Goal: Task Accomplishment & Management: Manage account settings

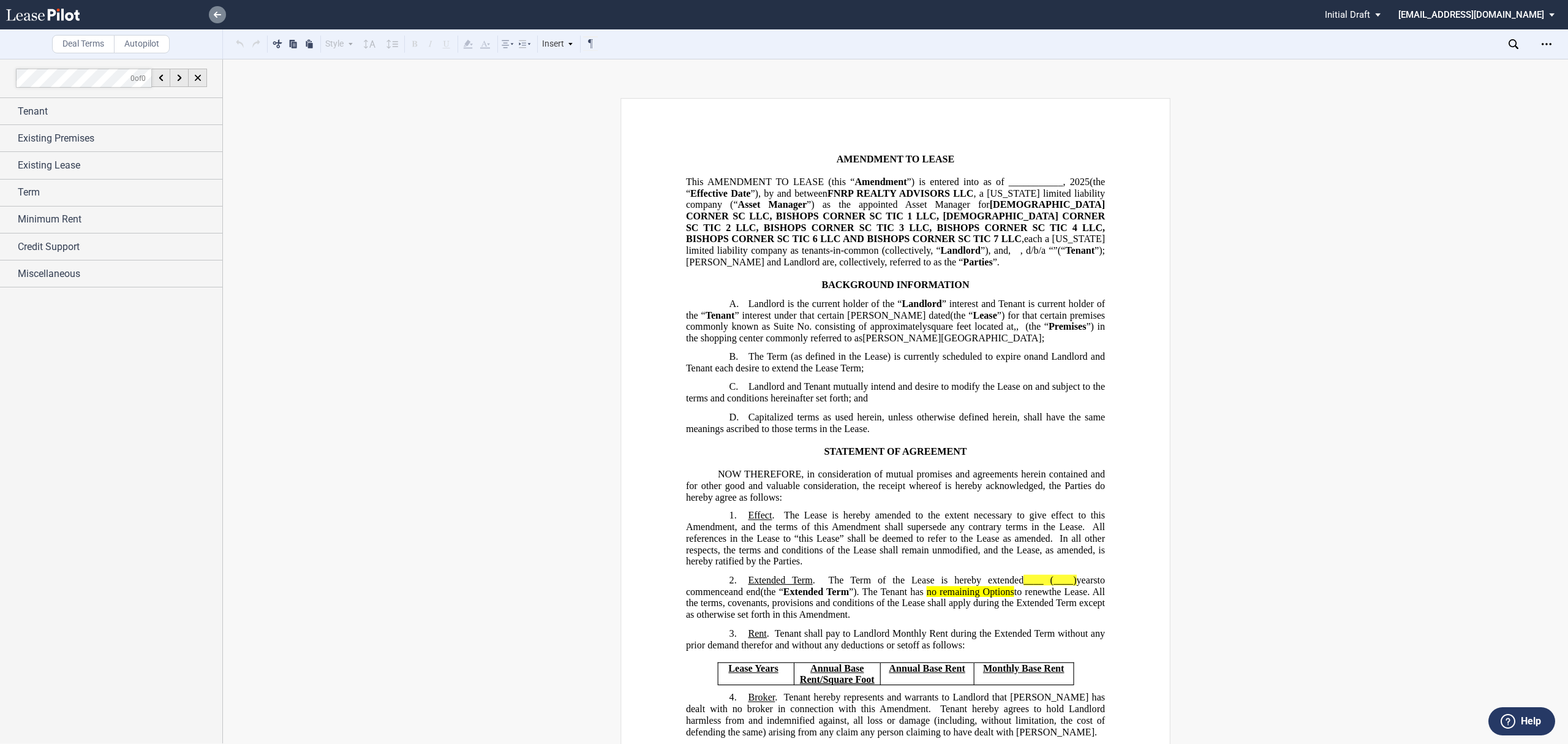
click at [221, 14] on icon at bounding box center [217, 15] width 7 height 6
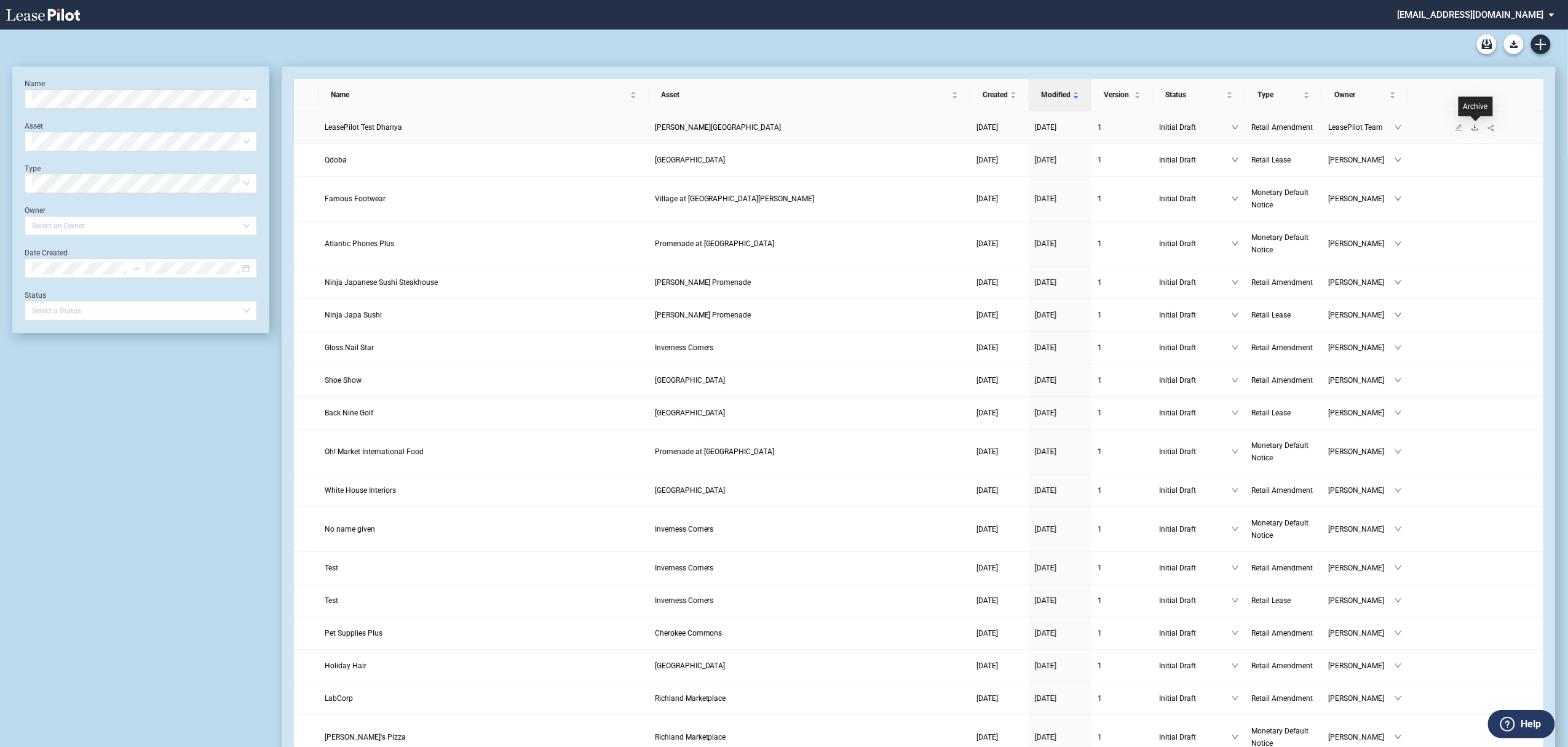
click at [1472, 126] on icon "download" at bounding box center [1474, 127] width 7 height 7
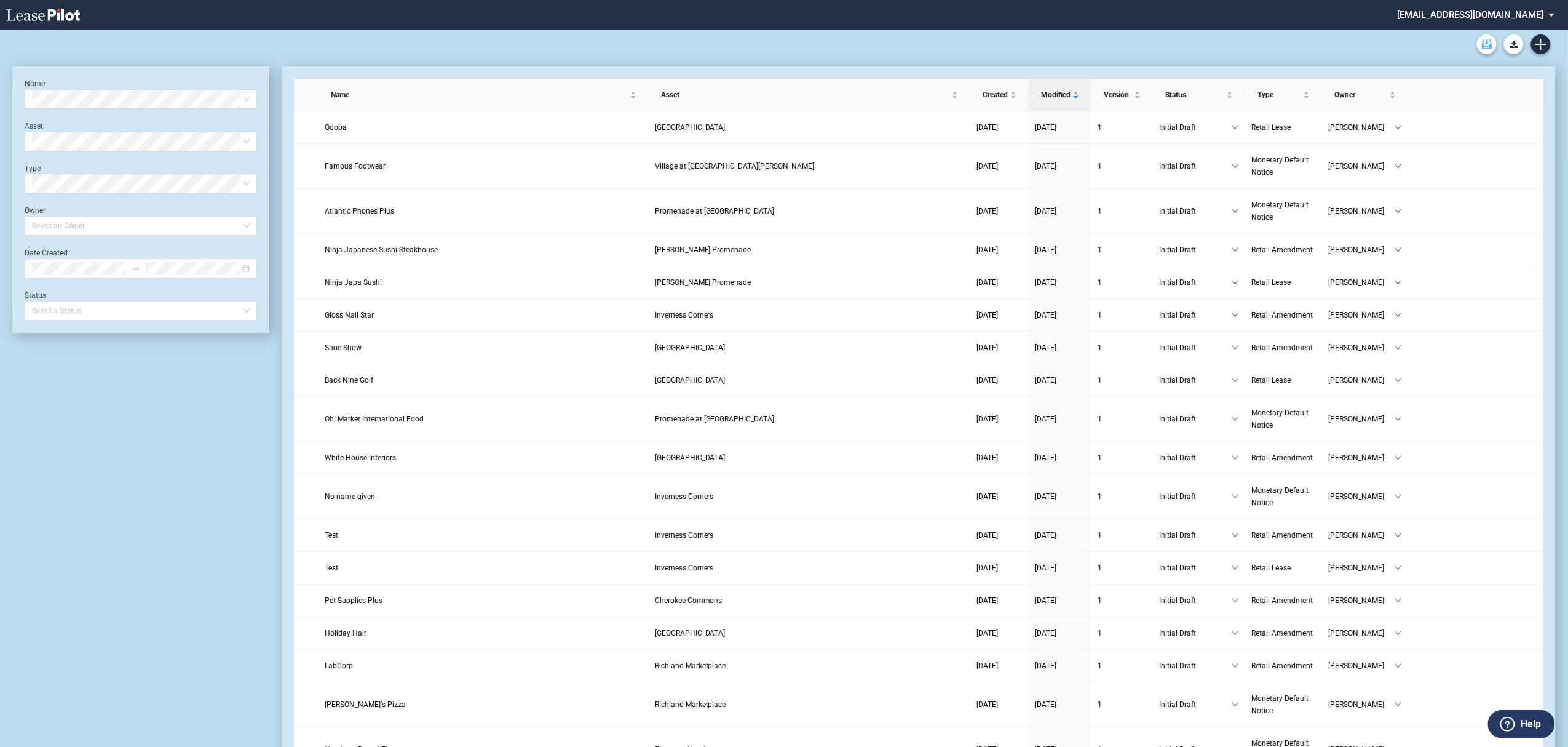
click at [1481, 47] on link "Archive" at bounding box center [1487, 45] width 20 height 20
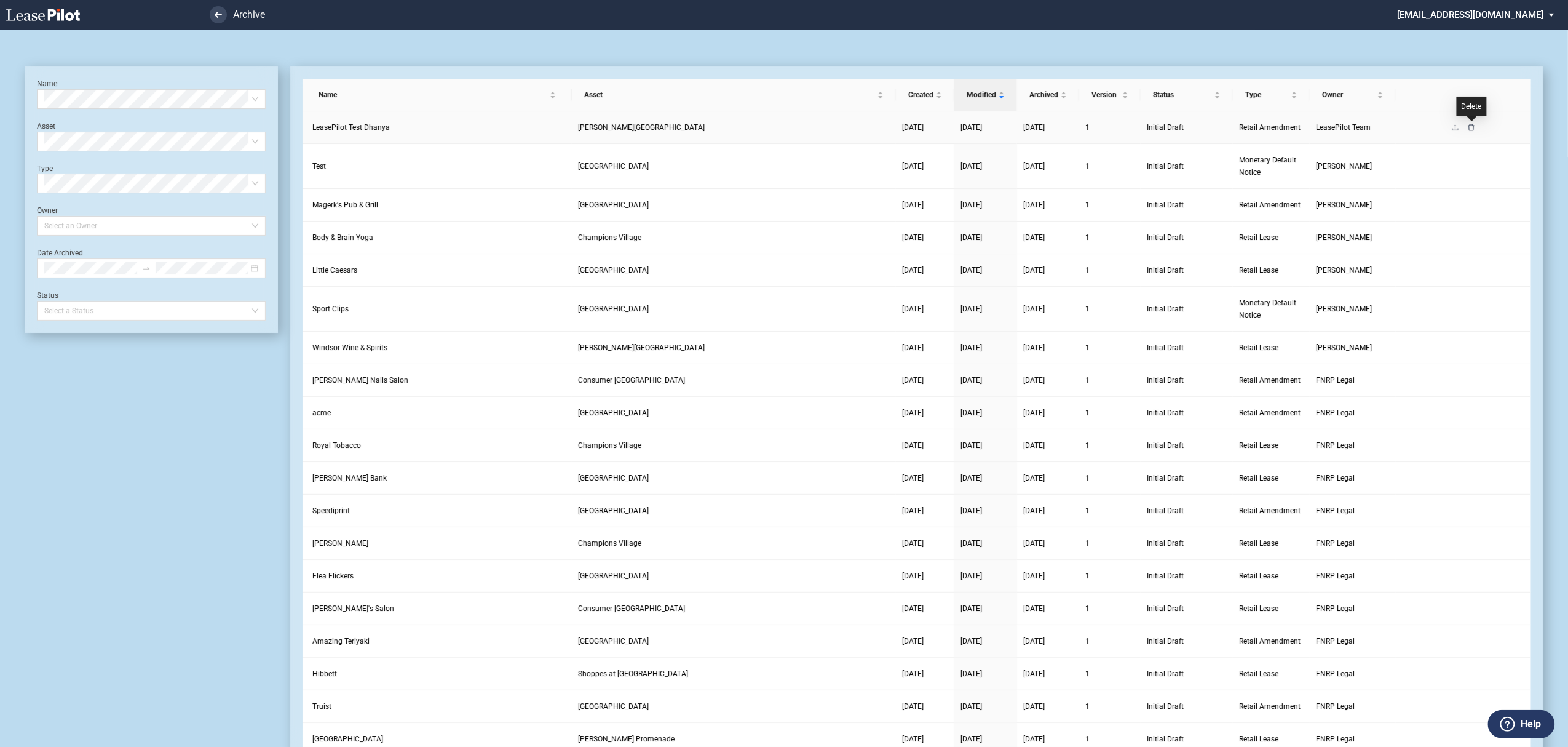
click at [1473, 126] on icon "delete" at bounding box center [1471, 127] width 7 height 7
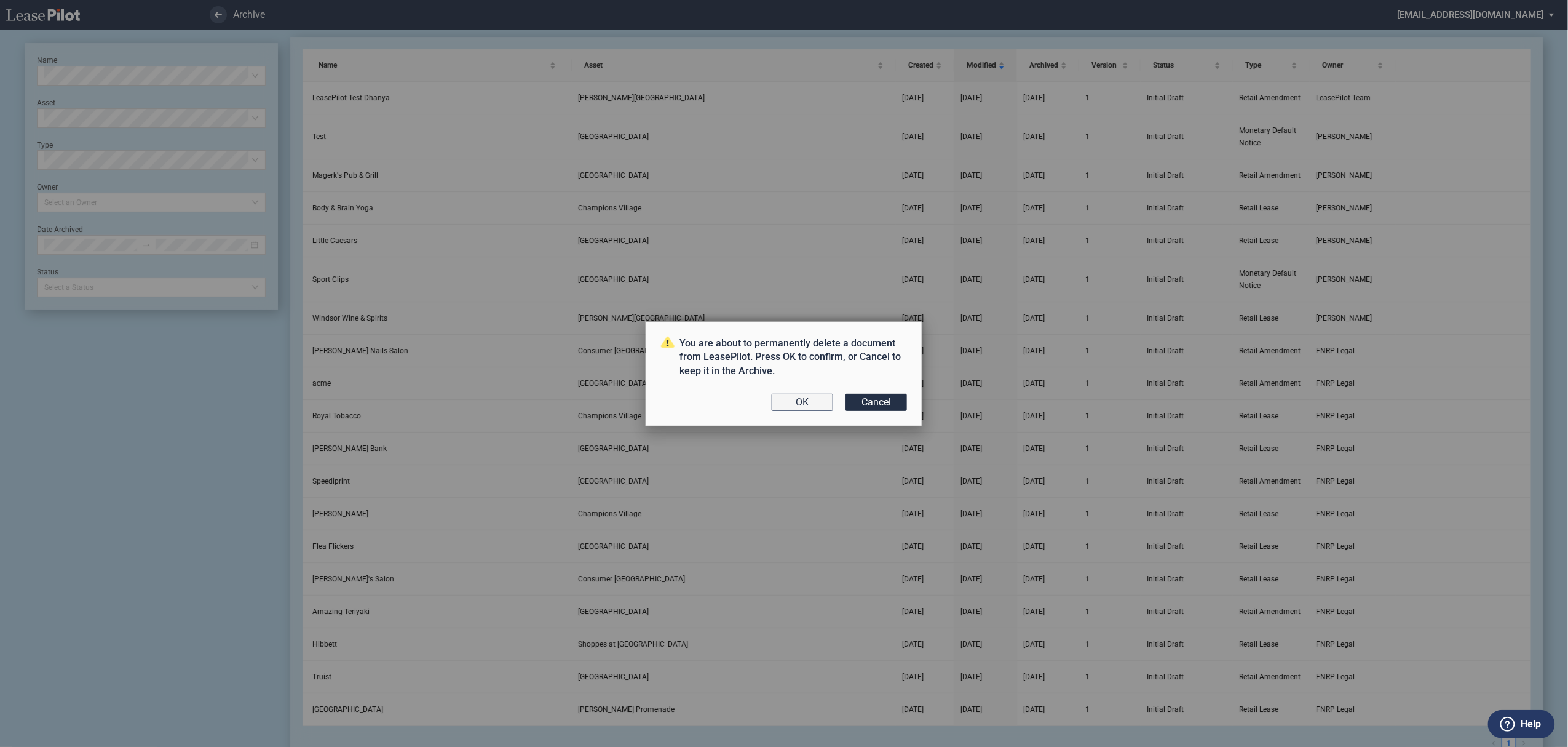
click at [802, 397] on button "OK" at bounding box center [803, 402] width 62 height 17
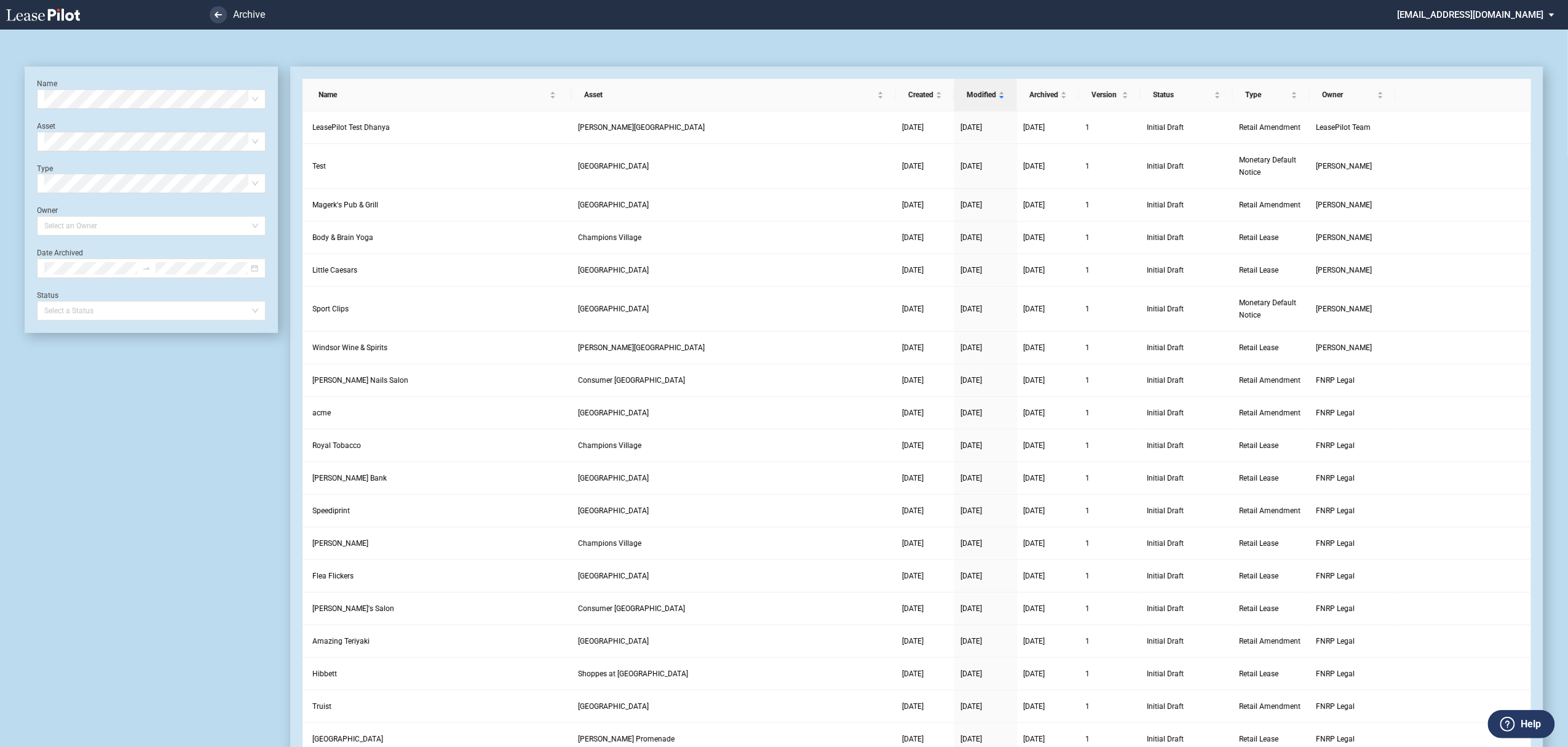
scroll to position [30, 0]
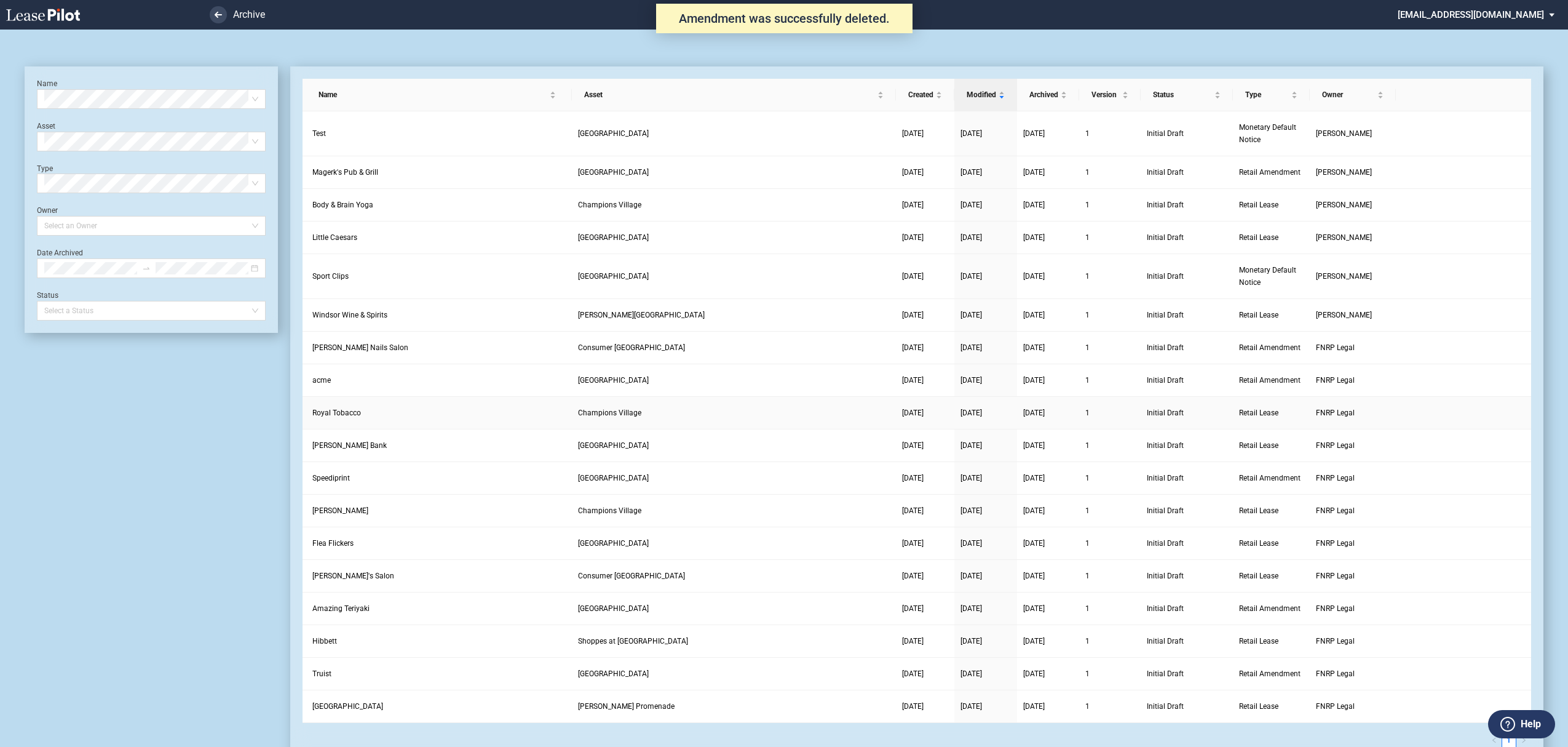
scroll to position [30, 0]
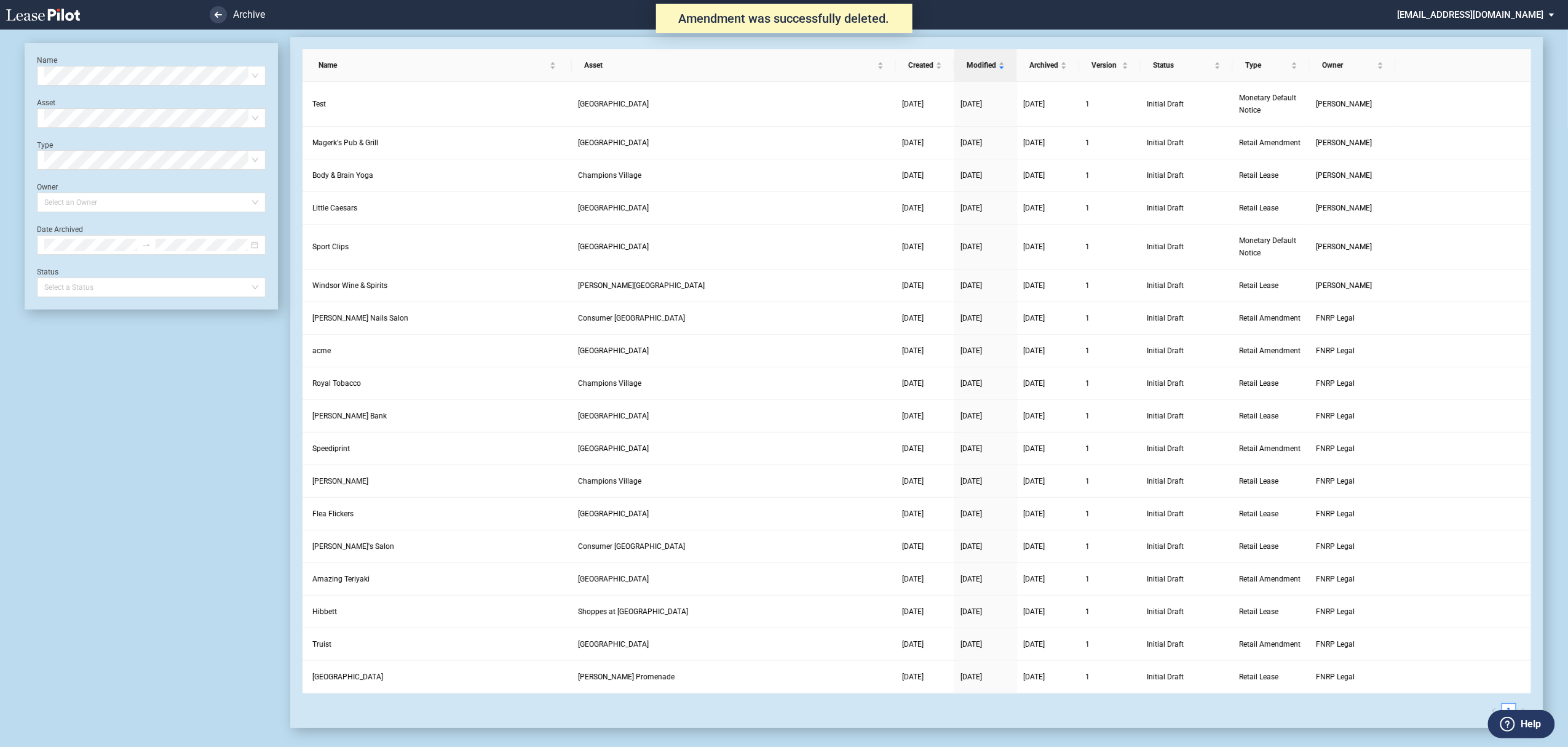
click at [84, 89] on div "Name Select name Asset Select Asset Type Select Type Owner Select an Owner Date…" at bounding box center [151, 176] width 228 height 241
click at [63, 6] on link at bounding box center [64, 15] width 117 height 30
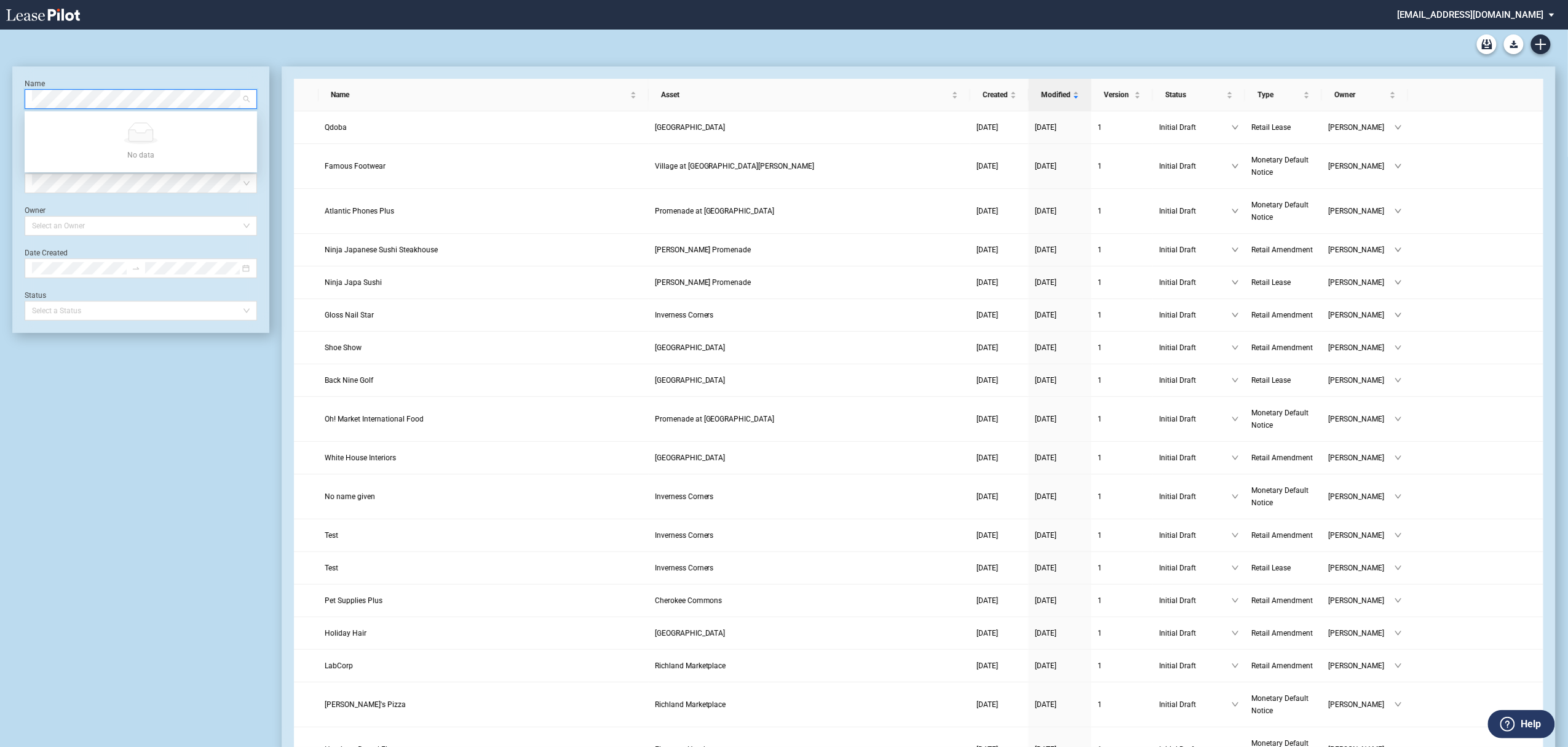
click at [1520, 4] on md-select "[EMAIL_ADDRESS][DOMAIN_NAME] Super Admin Area Admin Area Settings Sign Out" at bounding box center [1480, 14] width 169 height 28
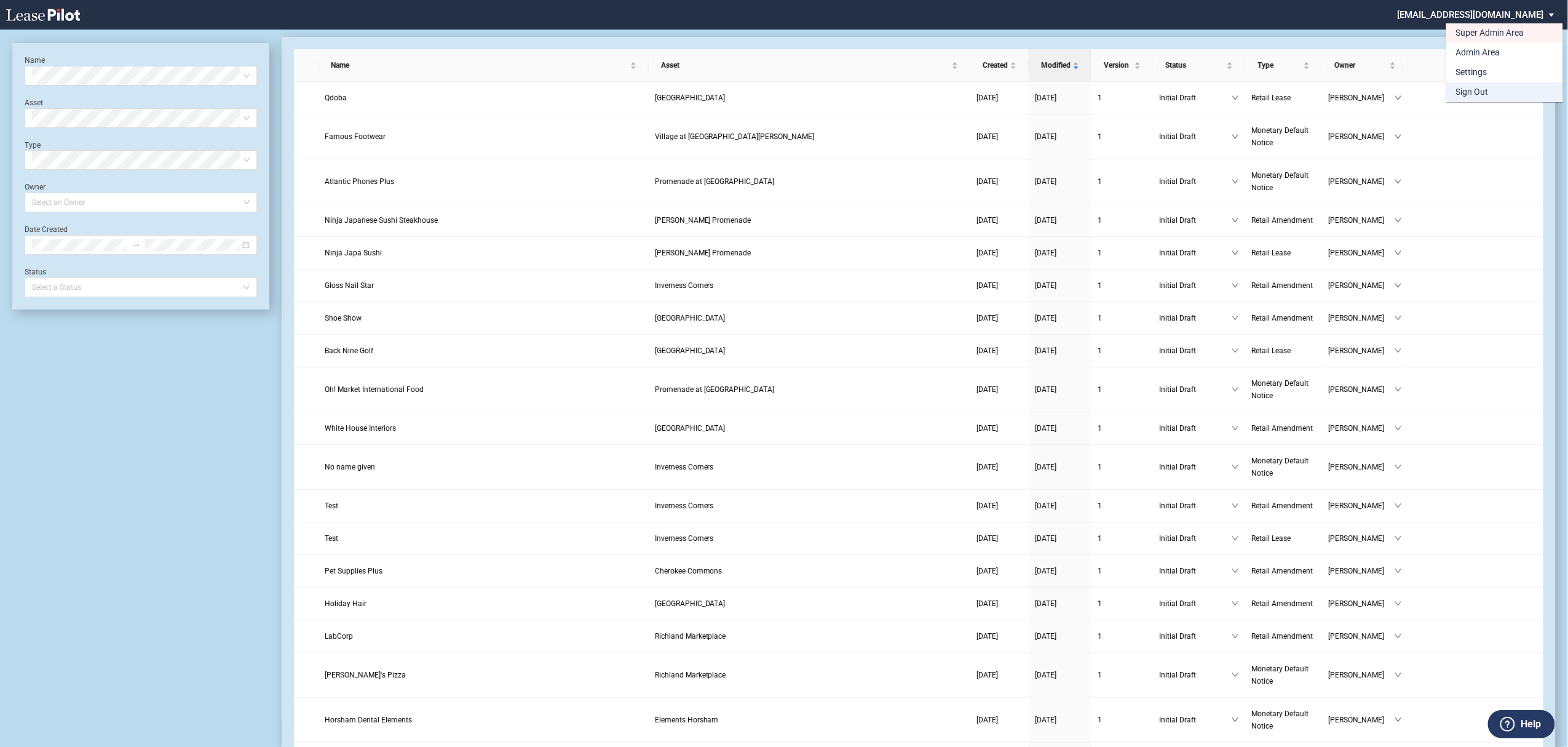
click at [1505, 92] on md-option "Sign Out" at bounding box center [1504, 93] width 117 height 20
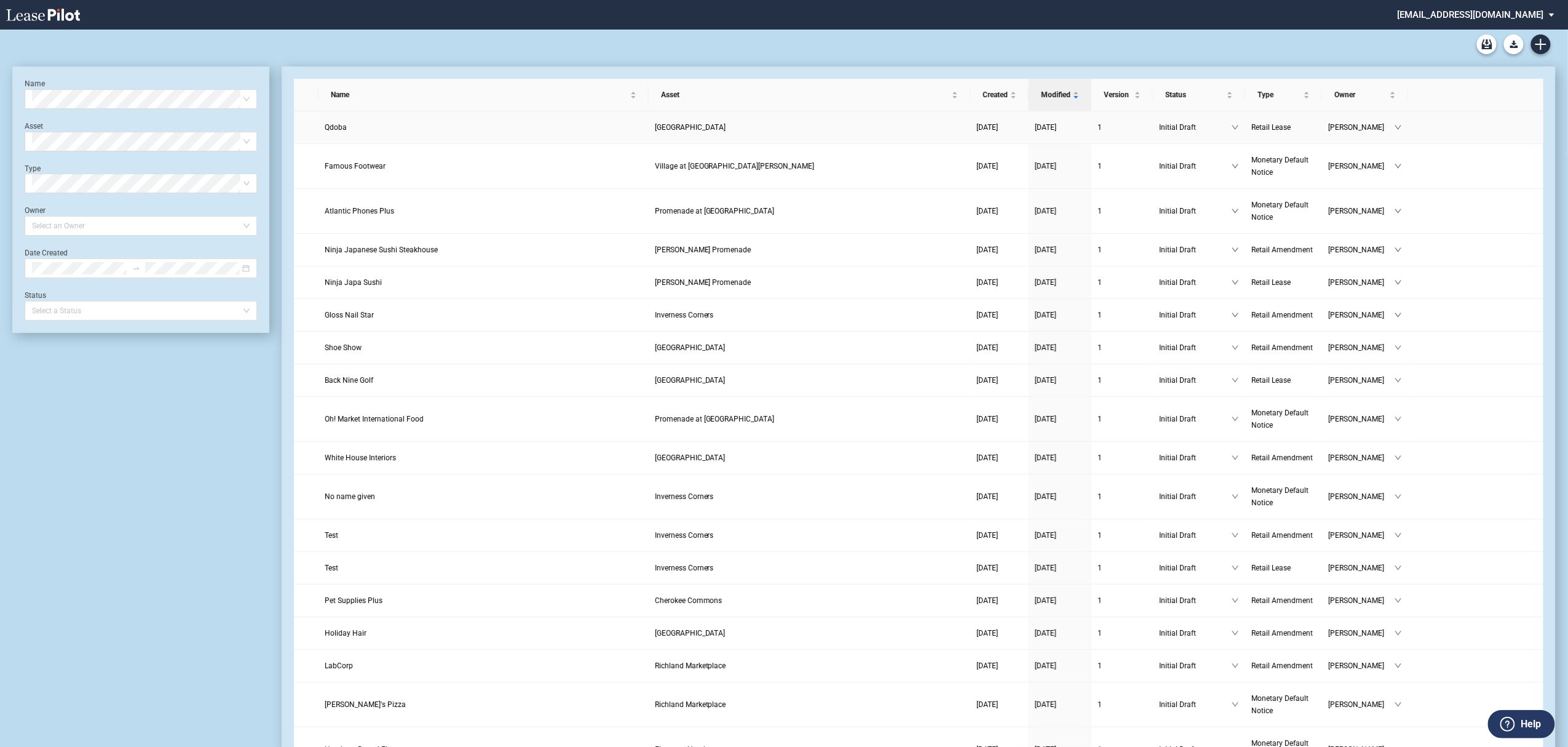
scroll to position [30, 0]
